Goal: Transaction & Acquisition: Register for event/course

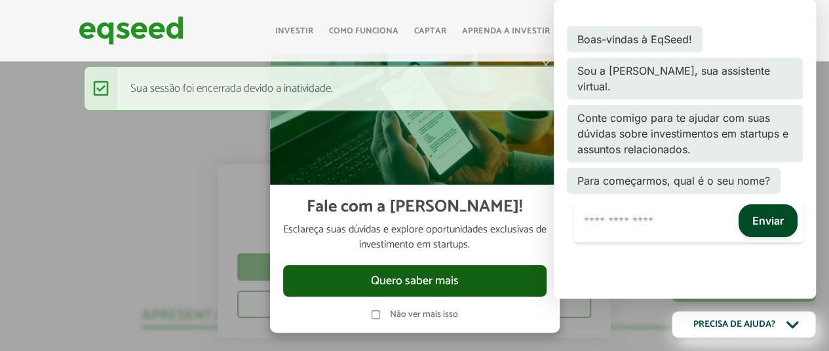
click at [451, 286] on button "Quero saber mais" at bounding box center [414, 280] width 263 height 31
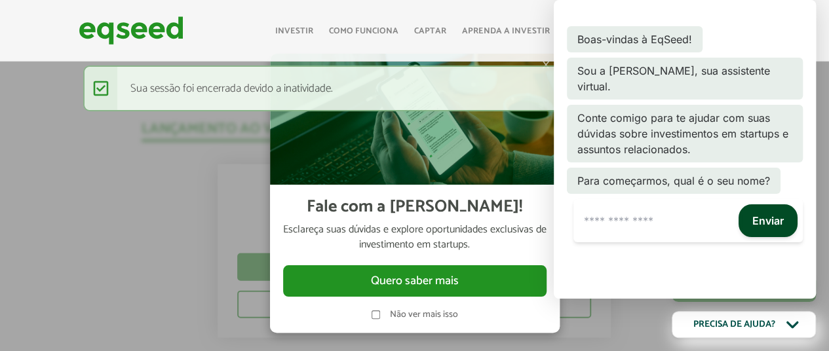
scroll to position [1129, 0]
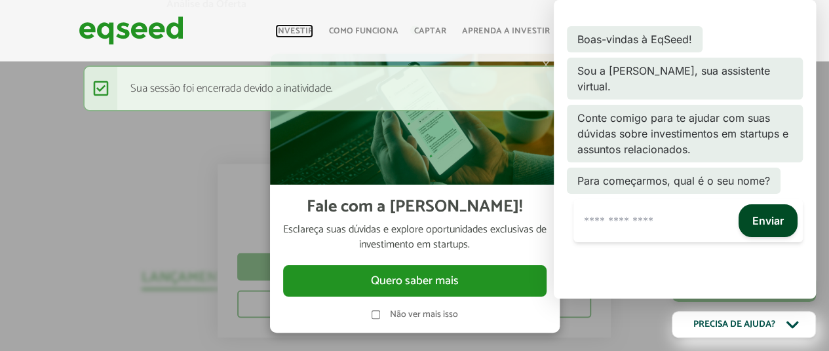
click at [305, 31] on link "Investir" at bounding box center [294, 31] width 38 height 9
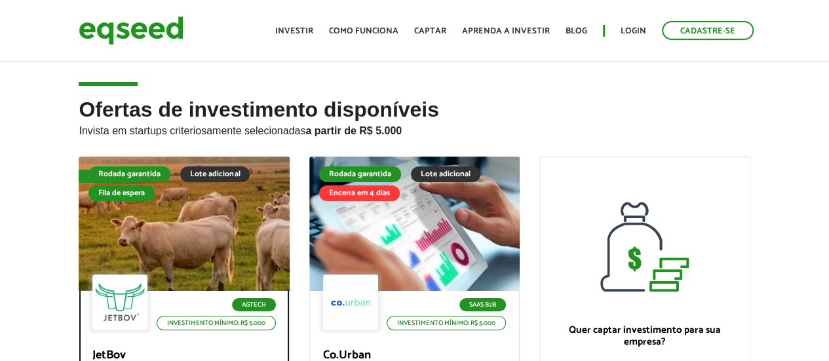
click at [203, 211] on div at bounding box center [184, 224] width 253 height 161
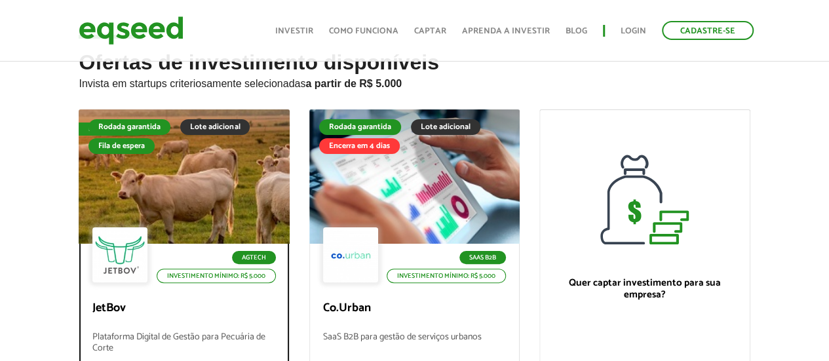
scroll to position [66, 0]
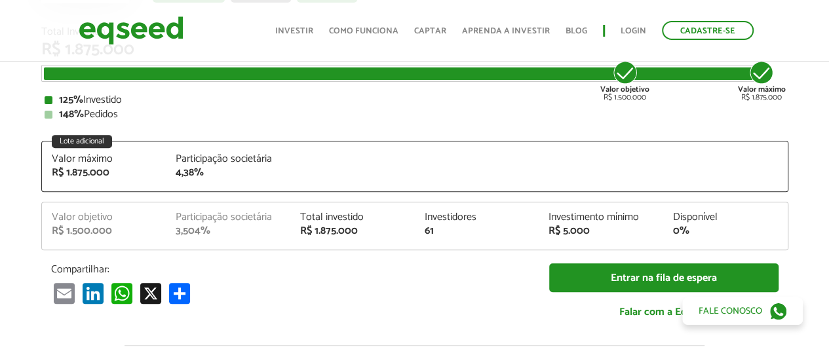
scroll to position [1606, 0]
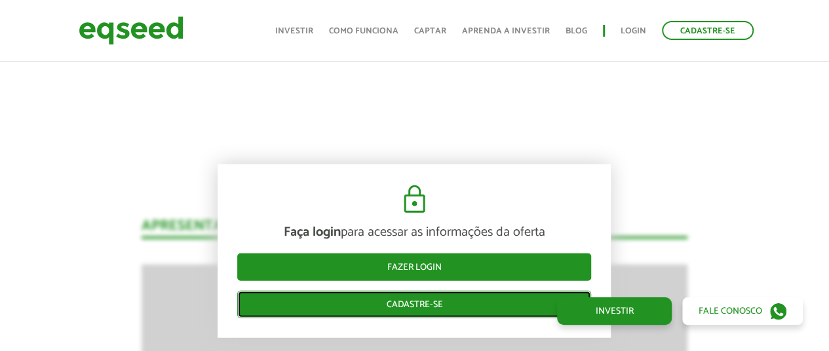
click at [374, 305] on link "Cadastre-se" at bounding box center [414, 304] width 354 height 28
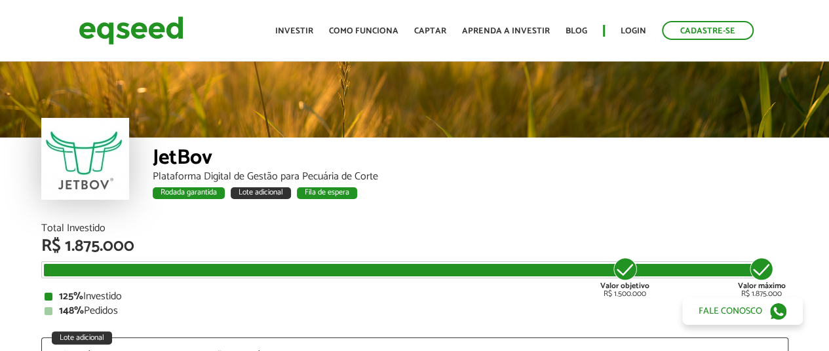
scroll to position [1606, 0]
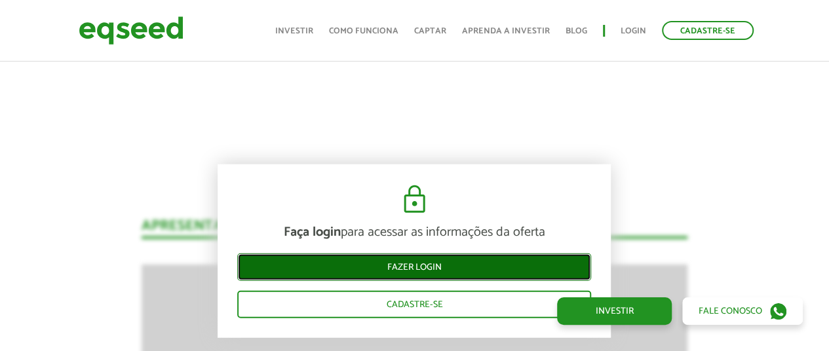
click at [418, 269] on link "Fazer login" at bounding box center [414, 267] width 354 height 28
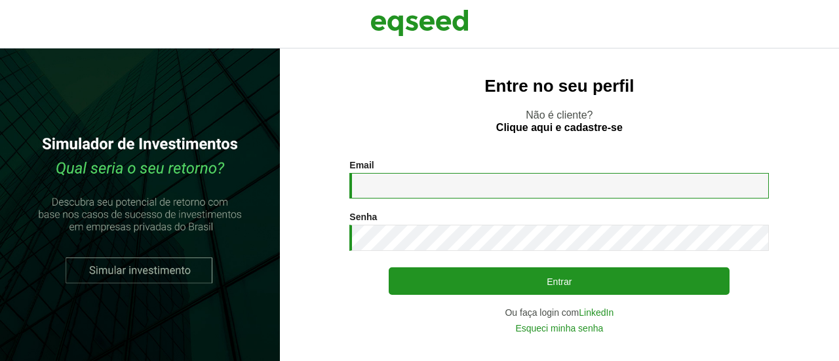
click at [389, 185] on input "Email *" at bounding box center [558, 186] width 419 height 26
type input "**********"
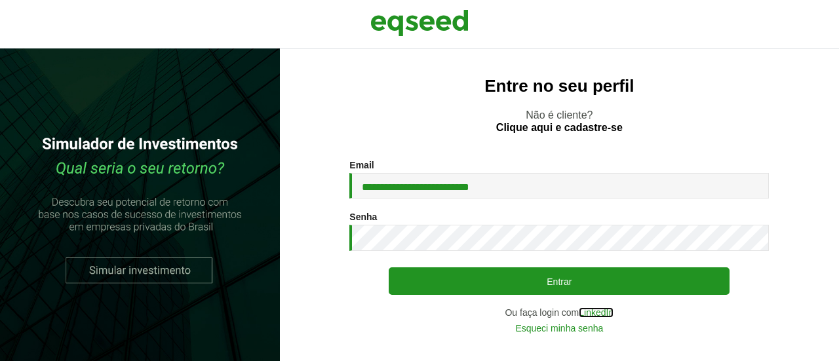
click at [585, 312] on link "LinkedIn" at bounding box center [596, 312] width 35 height 9
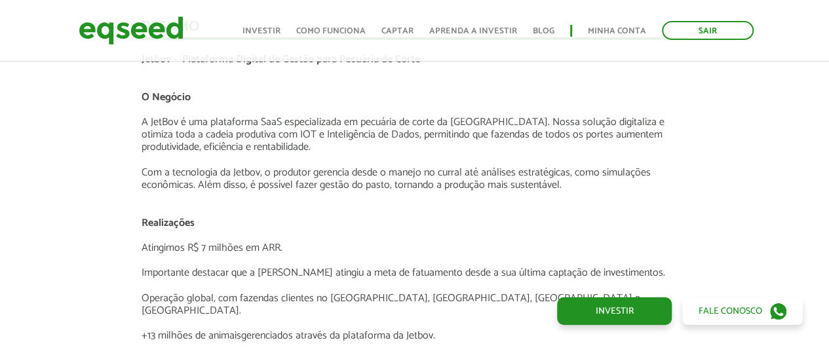
scroll to position [2193, 0]
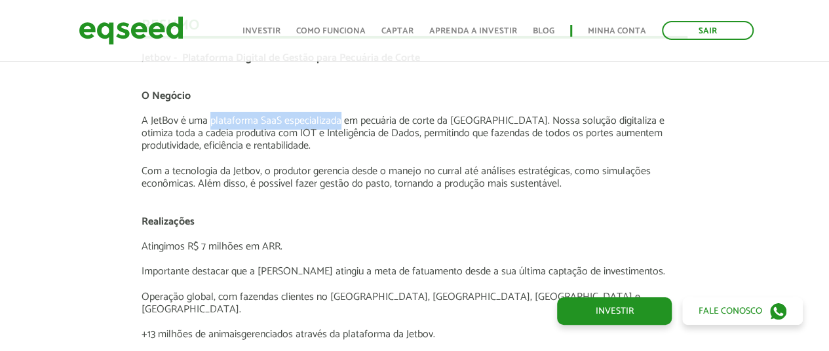
drag, startPoint x: 210, startPoint y: 120, endPoint x: 340, endPoint y: 124, distance: 130.5
click at [340, 124] on p "A JetBov é uma plataforma SaaS especializada em pecuária de corte da [GEOGRAPHI…" at bounding box center [415, 134] width 546 height 38
copy p "plataforma SaaS especializada"
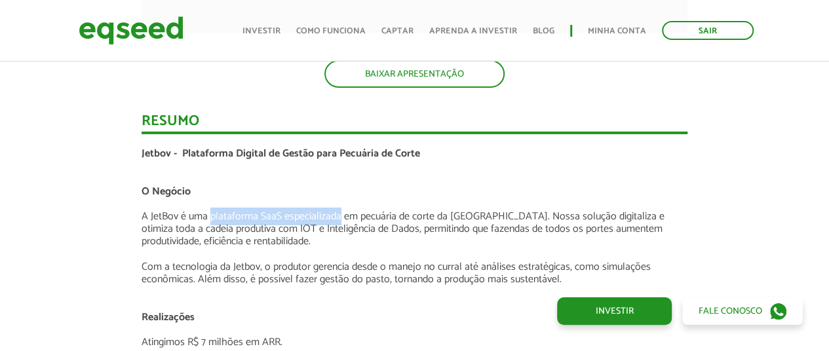
scroll to position [2163, 0]
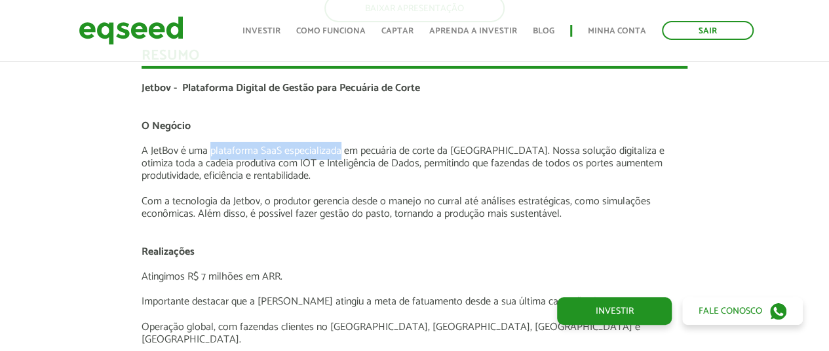
copy p "plataforma SaaS especializada"
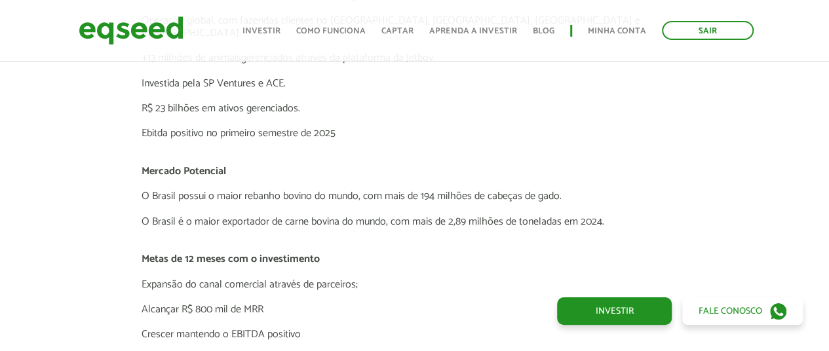
scroll to position [2490, 0]
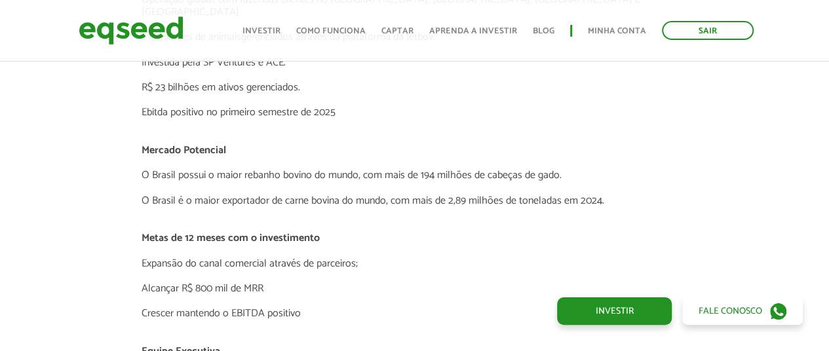
click at [240, 195] on p "O Brasil é o maior exportador de carne bovina do mundo, com mais de 2,89 milhõe…" at bounding box center [415, 201] width 546 height 12
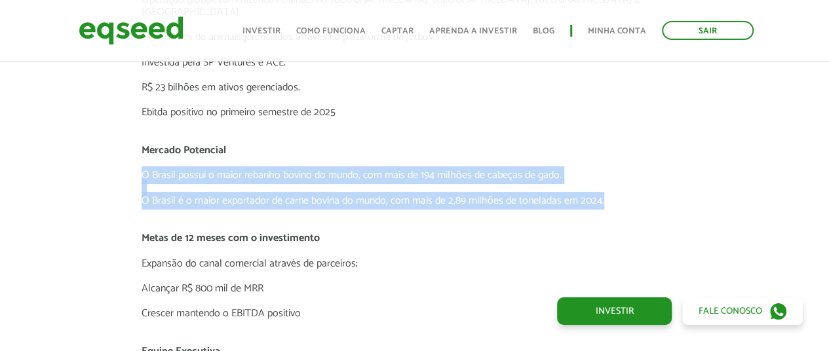
drag, startPoint x: 143, startPoint y: 160, endPoint x: 614, endPoint y: 187, distance: 472.0
click at [614, 187] on div "Jetbov - Plataforma Digital de Gestão para Pecuária de Corte O Negócio A JetBov…" at bounding box center [415, 162] width 546 height 817
copy div "O Brasil possui o maior rebanho bovino do mundo, com mais de 194 milhões de cab…"
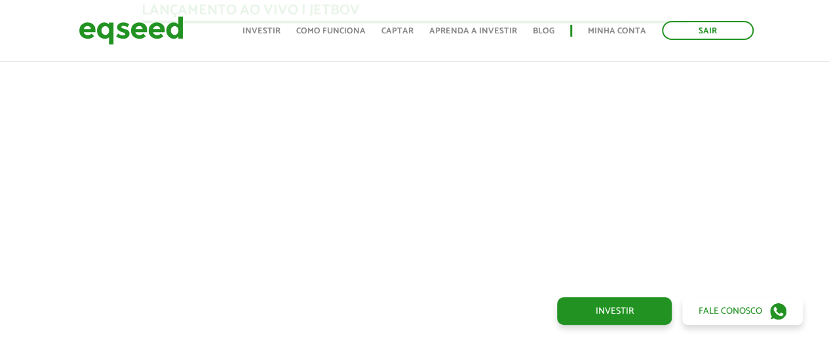
scroll to position [1275, 0]
